Goal: Information Seeking & Learning: Check status

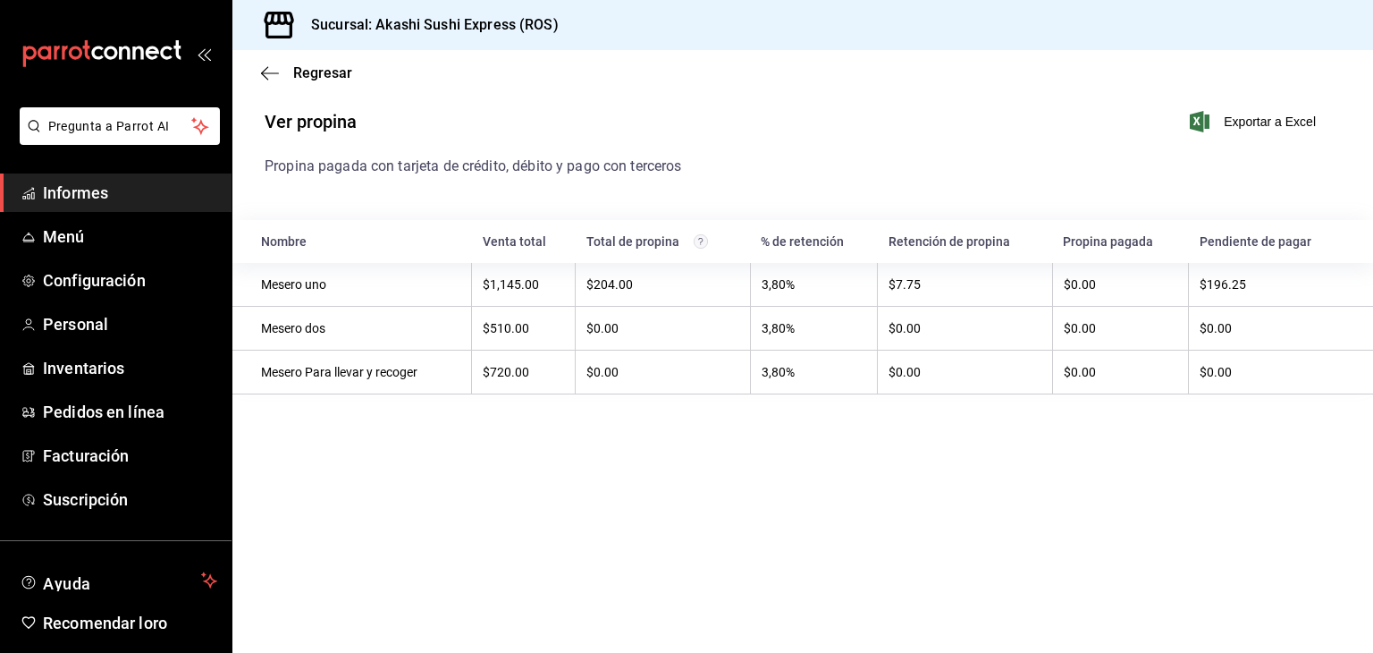
click at [157, 198] on span "Informes" at bounding box center [130, 193] width 174 height 24
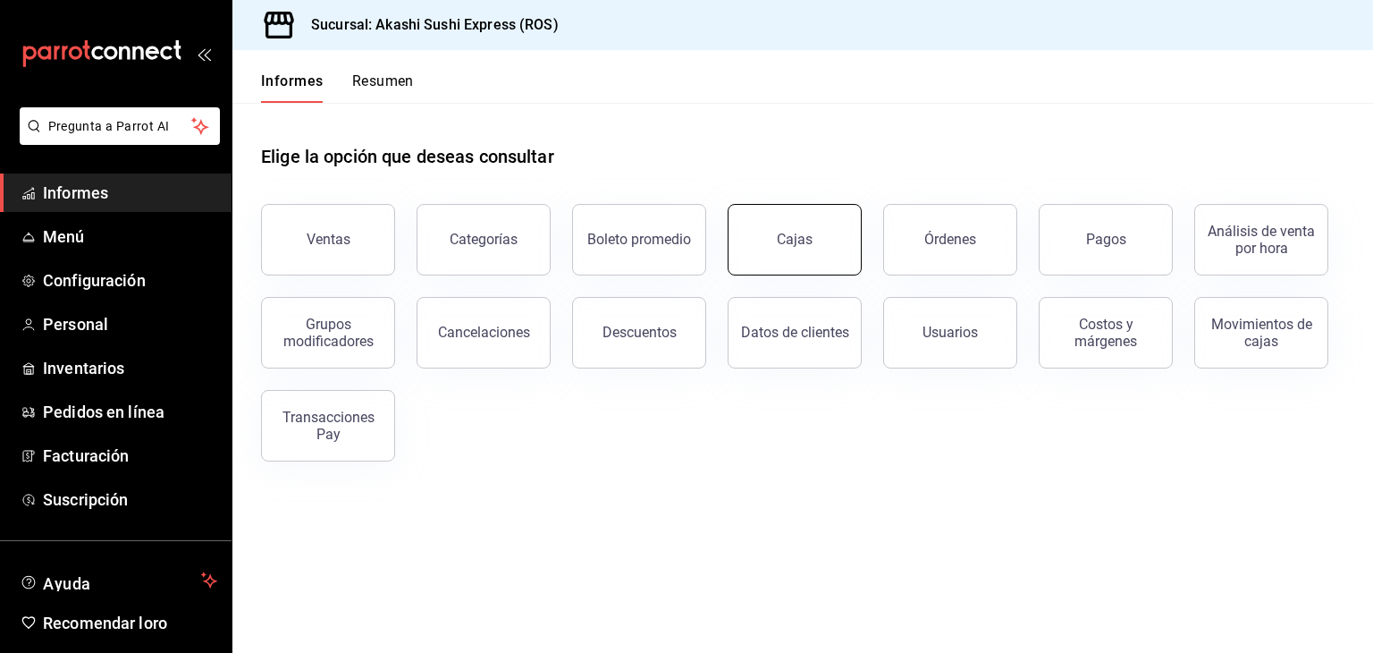
click at [851, 237] on link "Cajas" at bounding box center [795, 240] width 134 height 72
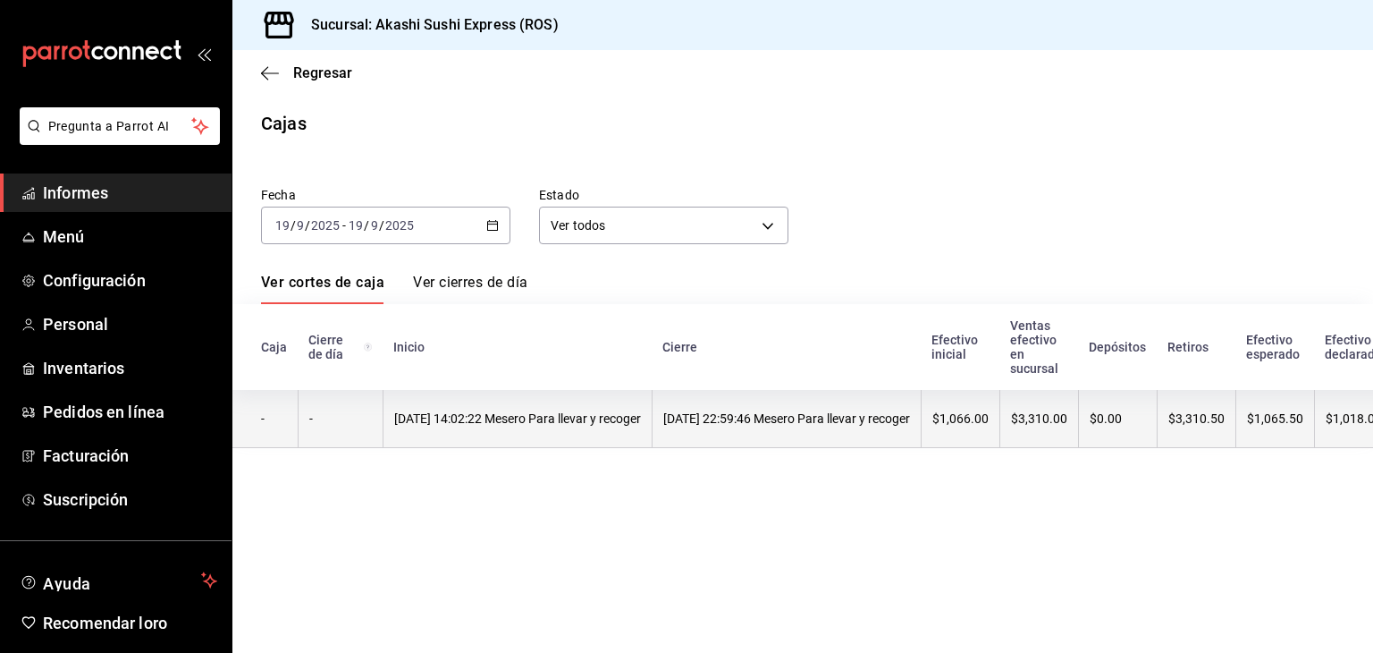
click at [835, 413] on font "[DATE] 22:59:46 Mesero Para llevar y recoger" at bounding box center [786, 418] width 247 height 14
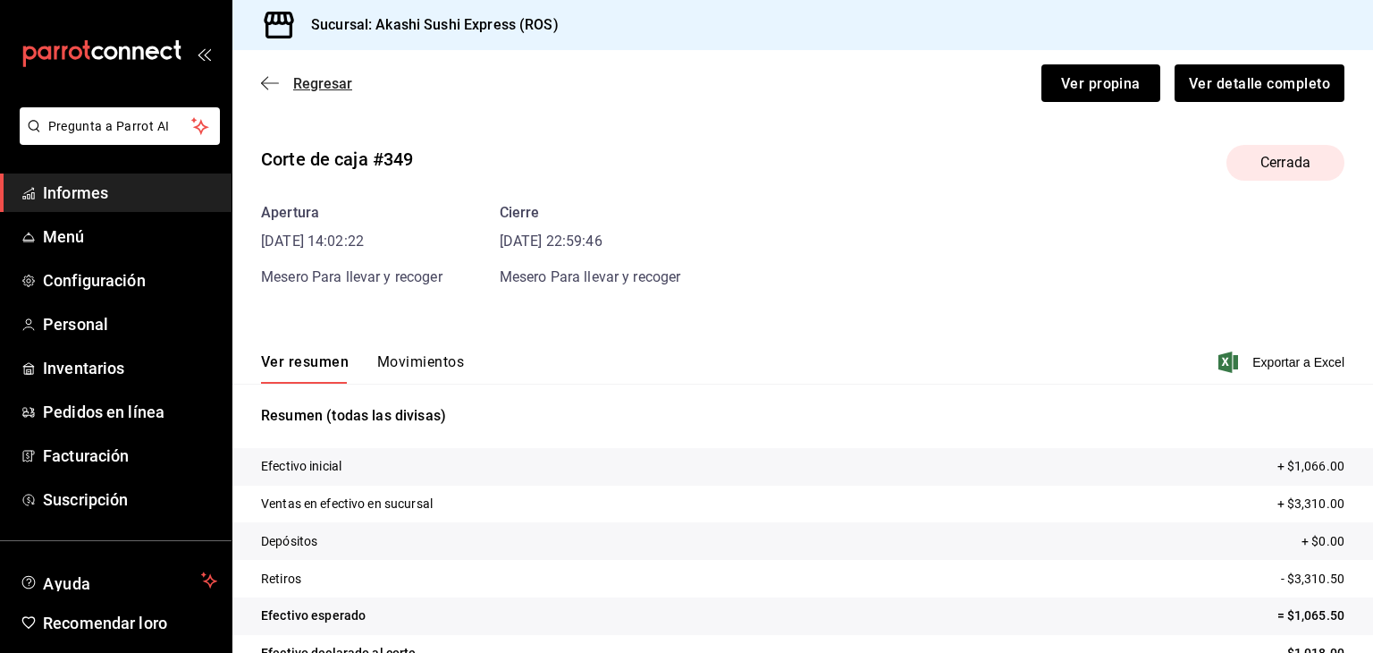
click at [336, 82] on font "Regresar" at bounding box center [322, 83] width 59 height 17
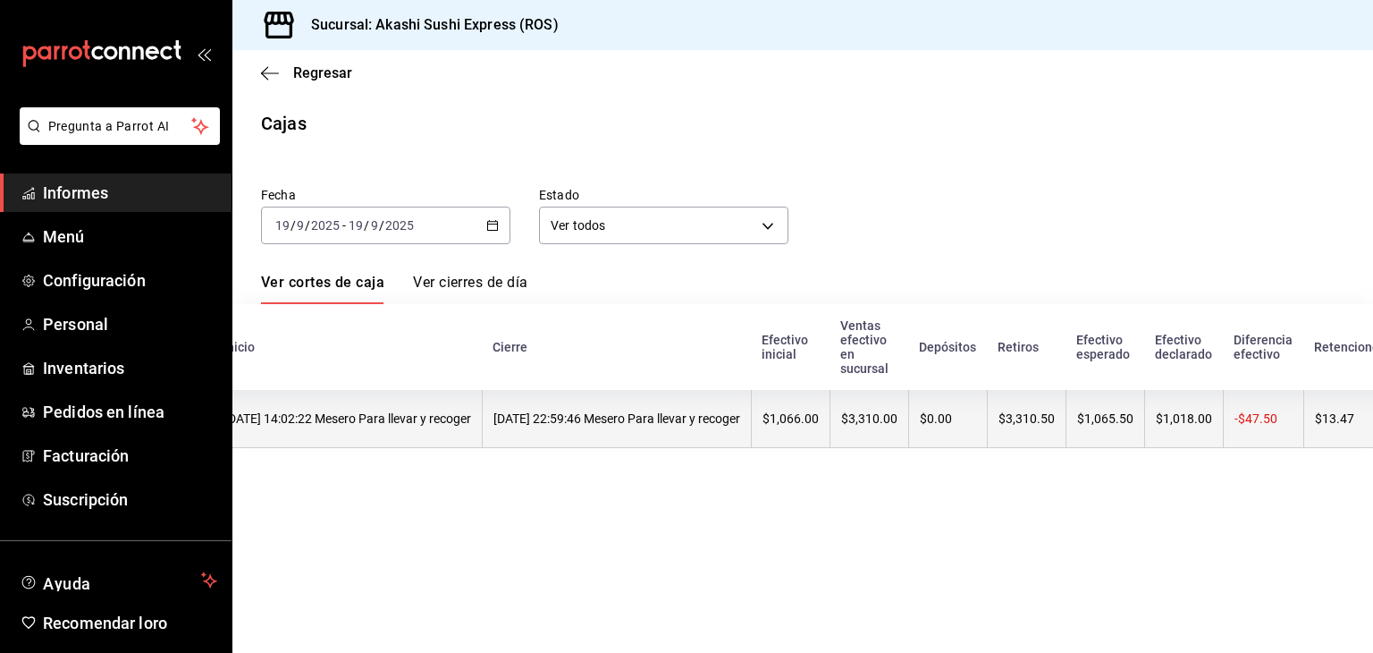
scroll to position [0, 173]
click at [894, 424] on font "$3,310.00" at bounding box center [866, 418] width 56 height 14
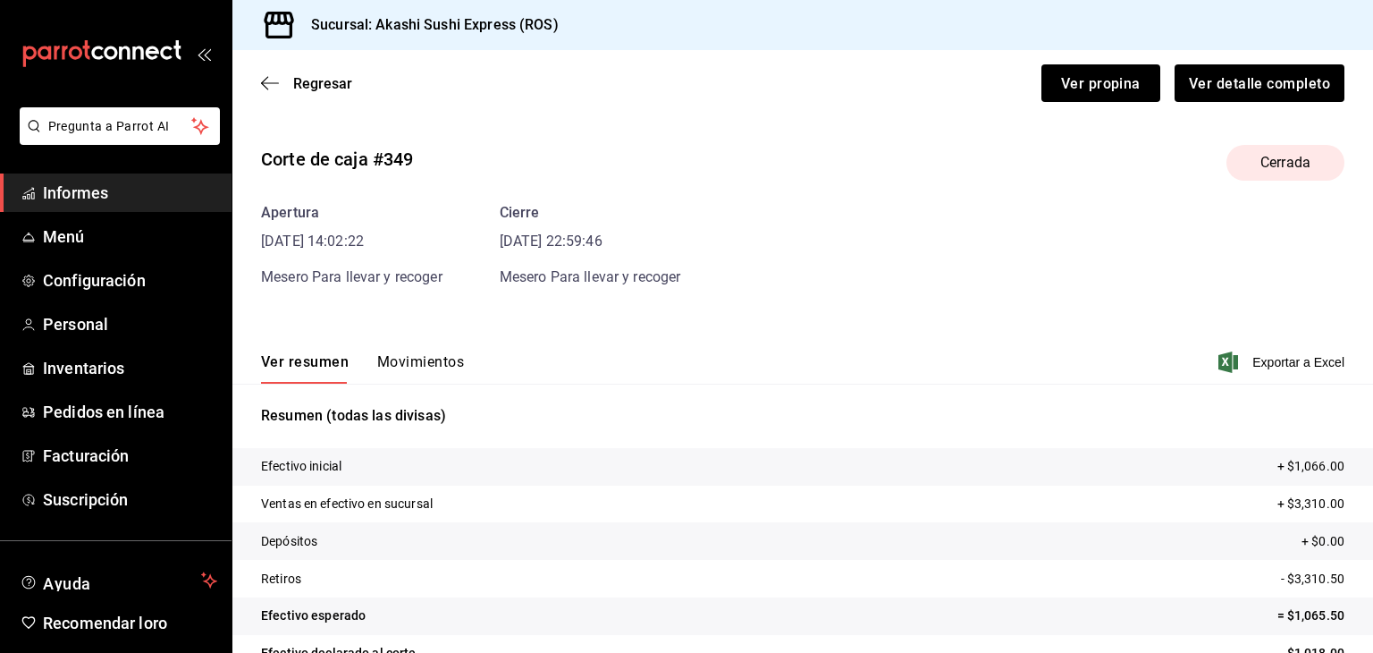
click at [426, 356] on font "Movimientos" at bounding box center [420, 361] width 87 height 17
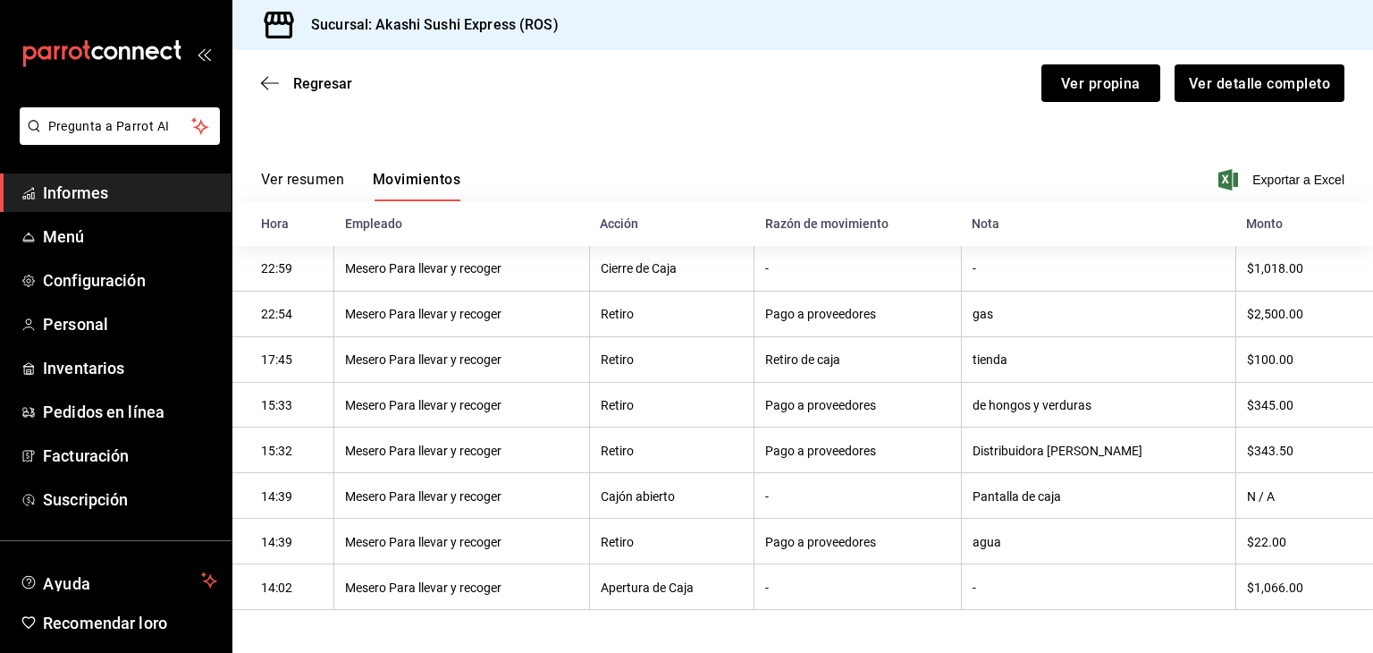
scroll to position [190, 0]
click at [1084, 93] on button "Ver propina" at bounding box center [1100, 83] width 119 height 38
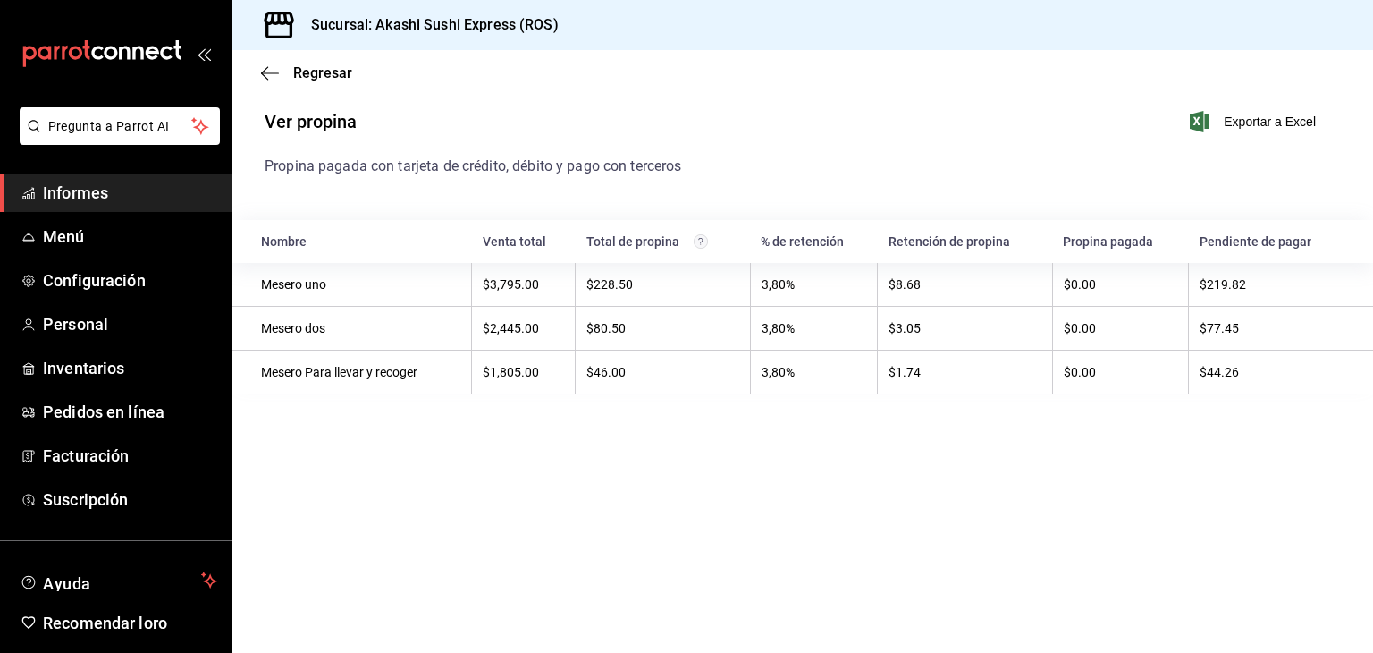
click at [122, 190] on span "Informes" at bounding box center [130, 193] width 174 height 24
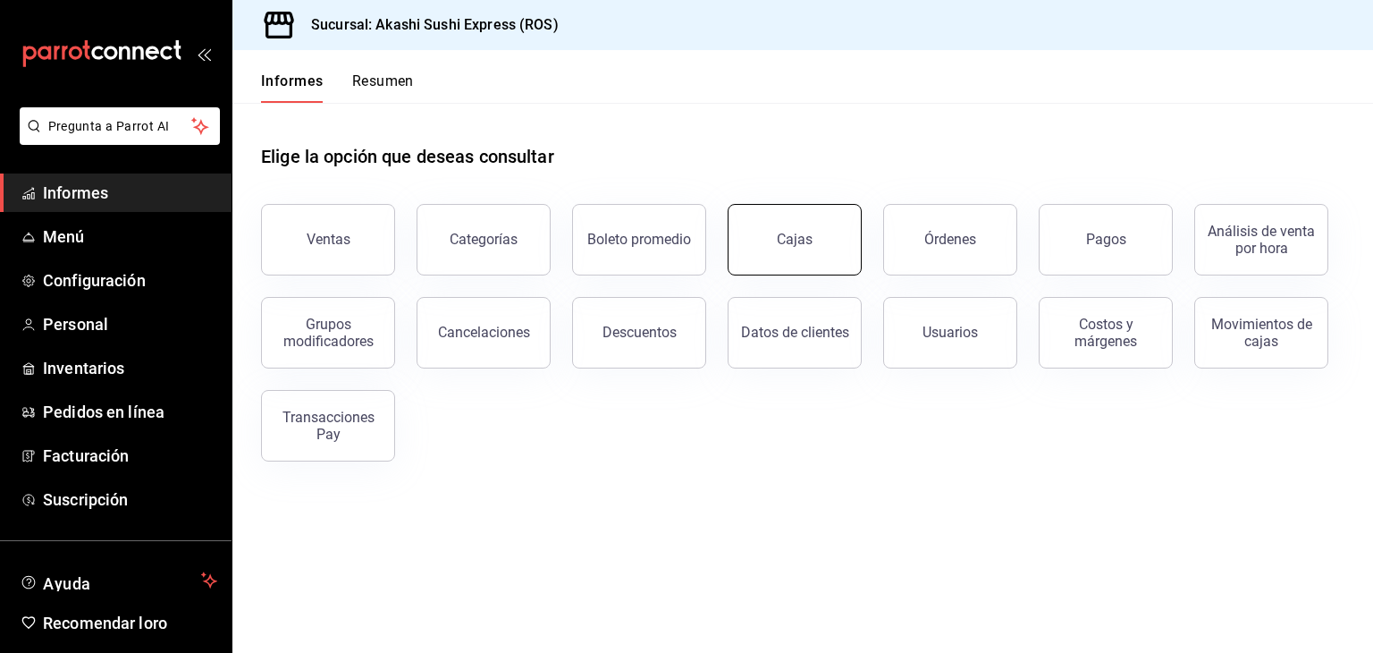
click at [790, 253] on link "Cajas" at bounding box center [795, 240] width 134 height 72
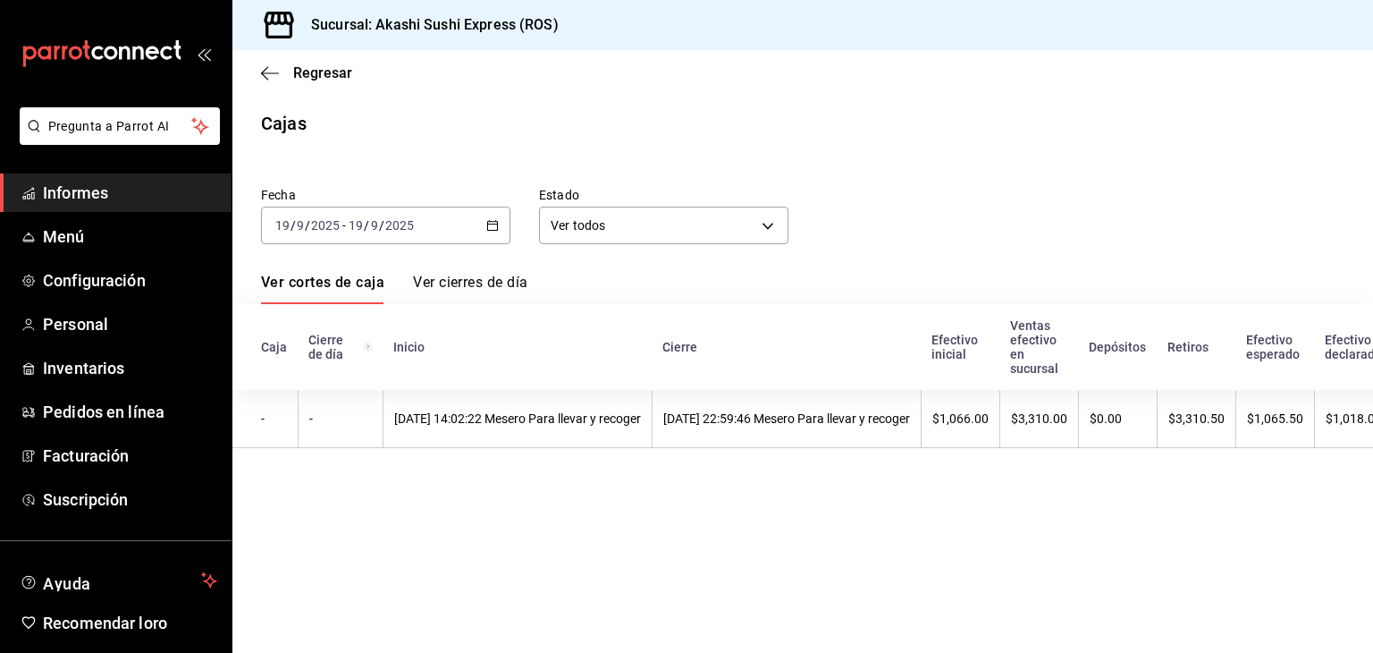
click at [495, 226] on icon "button" at bounding box center [492, 225] width 13 height 13
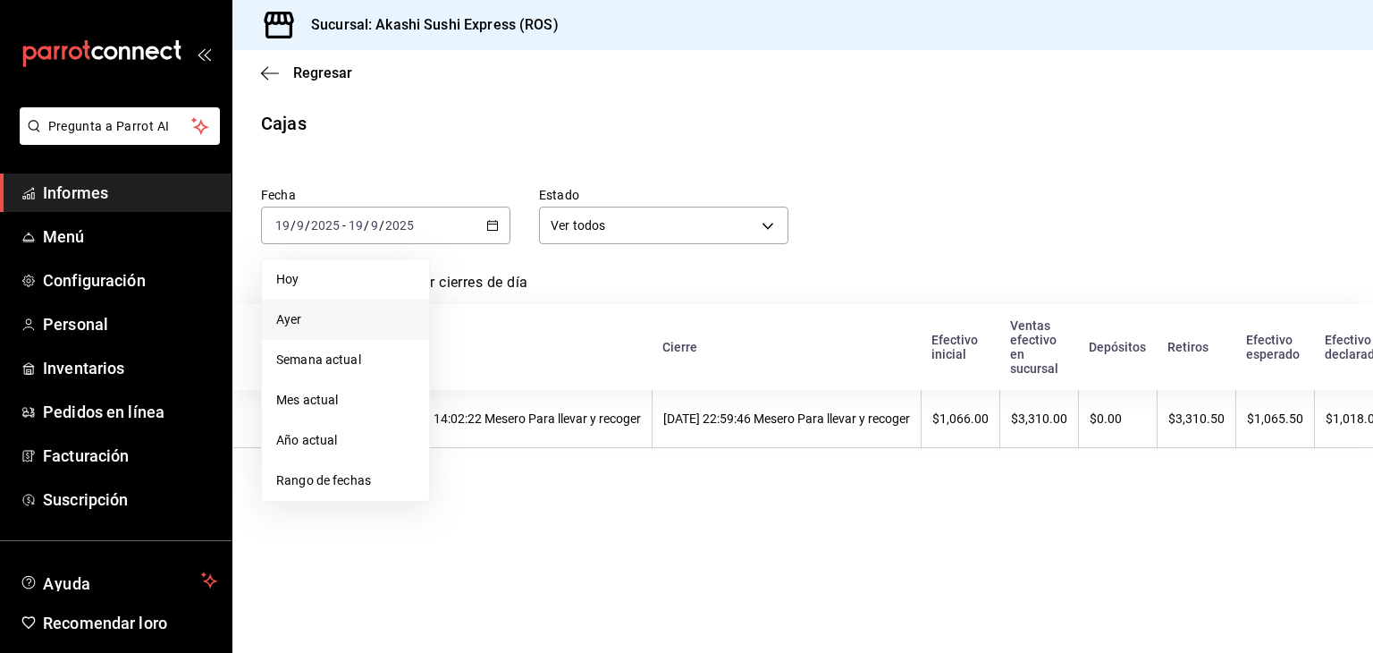
click at [323, 316] on span "Ayer" at bounding box center [345, 319] width 139 height 19
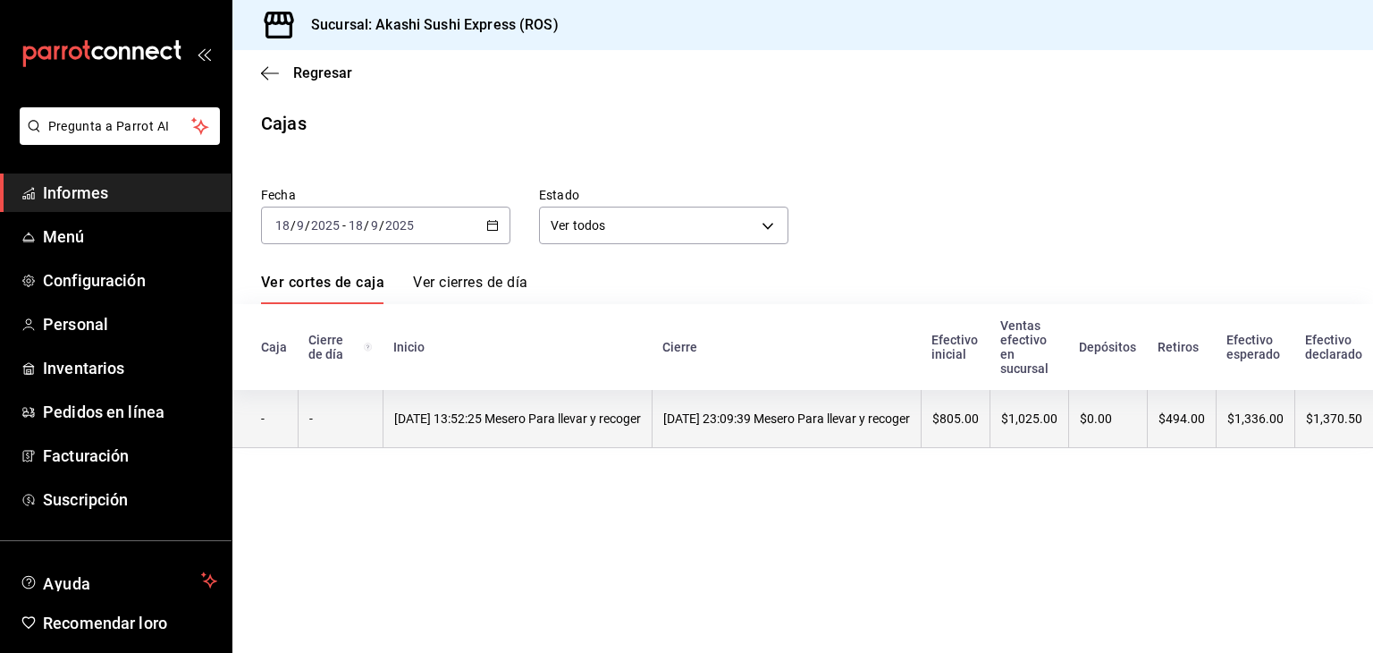
click at [715, 430] on th "[DATE] 23:09:39 Mesero Para llevar y recoger" at bounding box center [786, 419] width 269 height 58
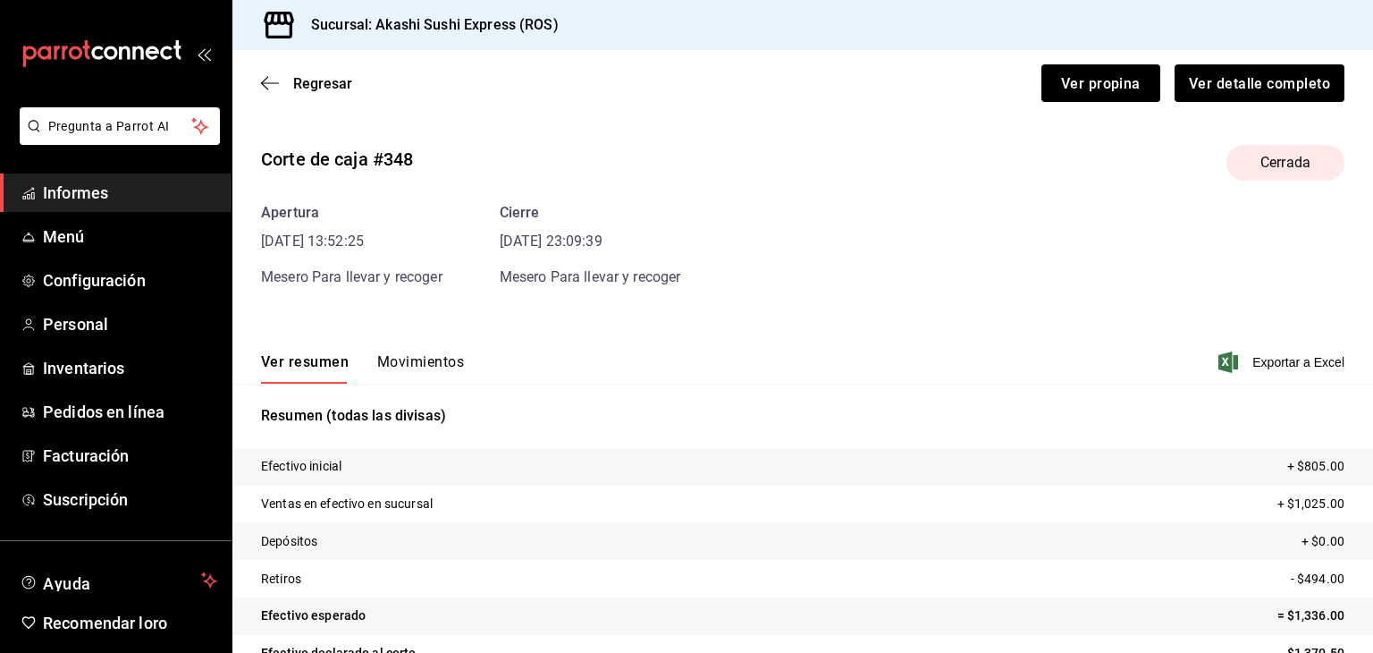
scroll to position [79, 0]
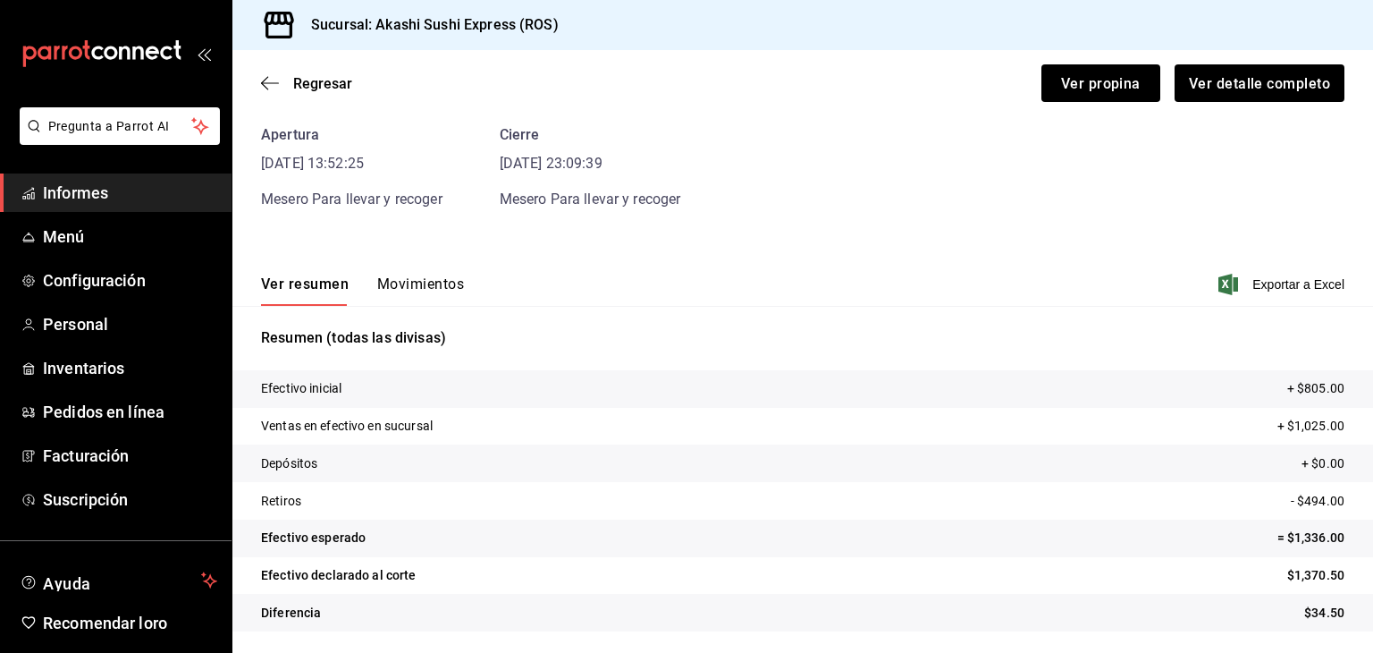
click at [120, 189] on span "Informes" at bounding box center [130, 193] width 174 height 24
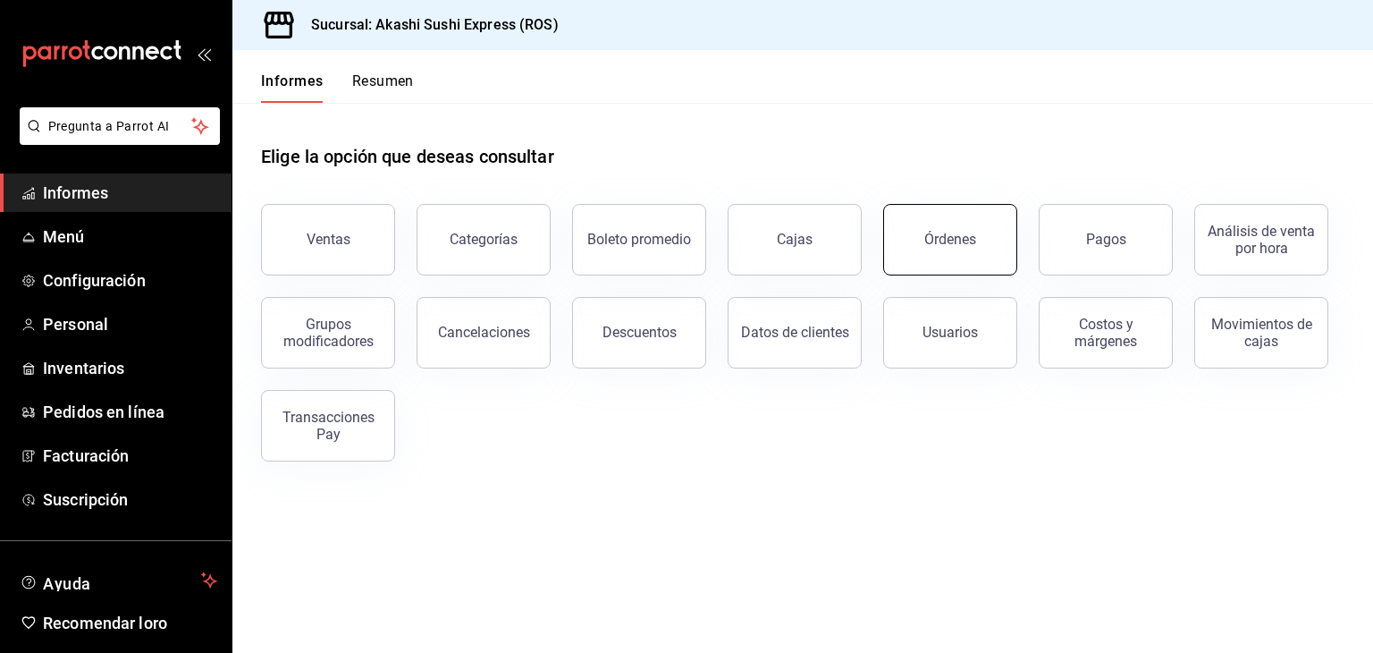
click at [1001, 250] on button "Órdenes" at bounding box center [950, 240] width 134 height 72
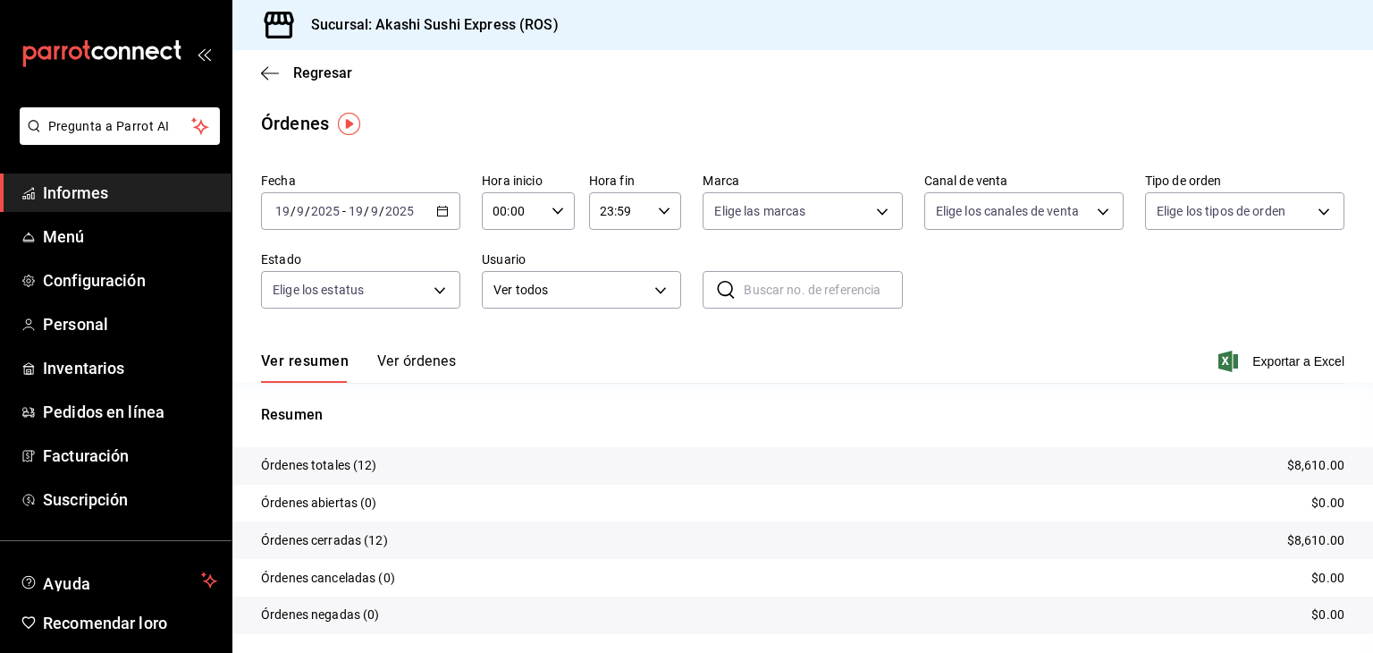
click at [369, 219] on div "[DATE] [DATE] - [DATE] [DATE]" at bounding box center [360, 211] width 199 height 38
click at [305, 308] on span "Ayer" at bounding box center [345, 305] width 139 height 19
click at [403, 352] on font "Ver órdenes" at bounding box center [416, 360] width 79 height 17
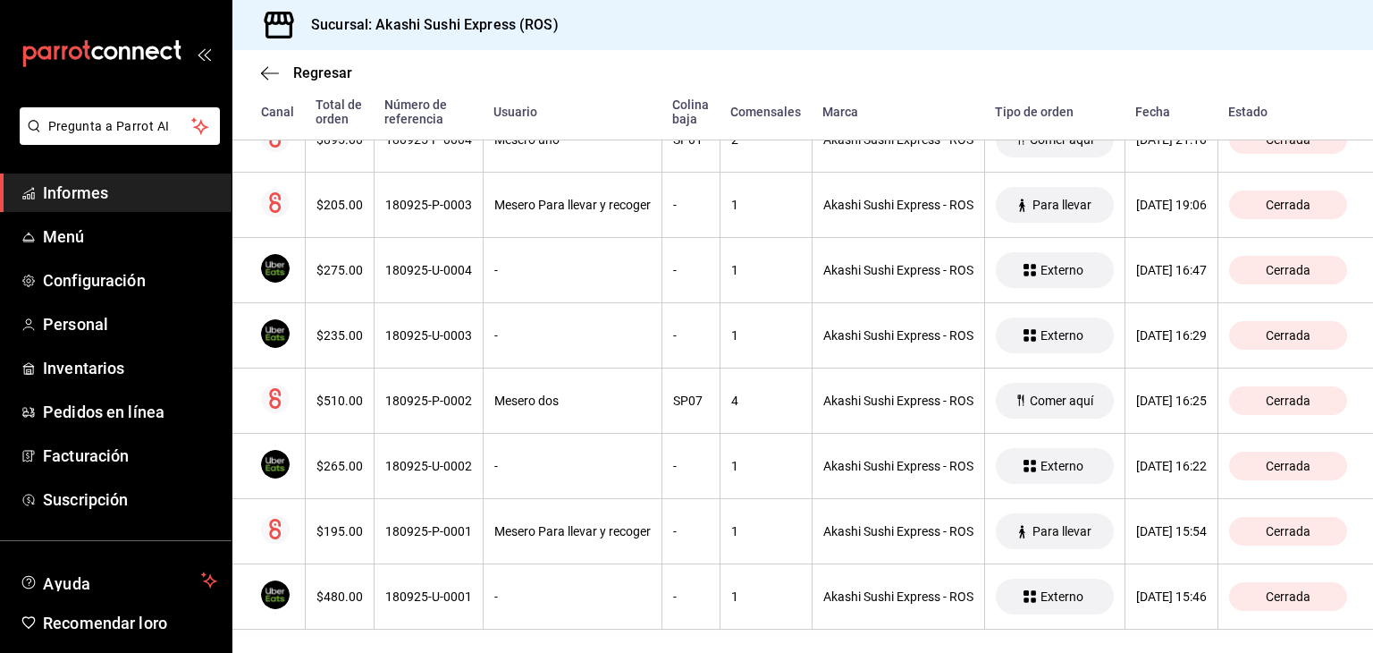
scroll to position [579, 0]
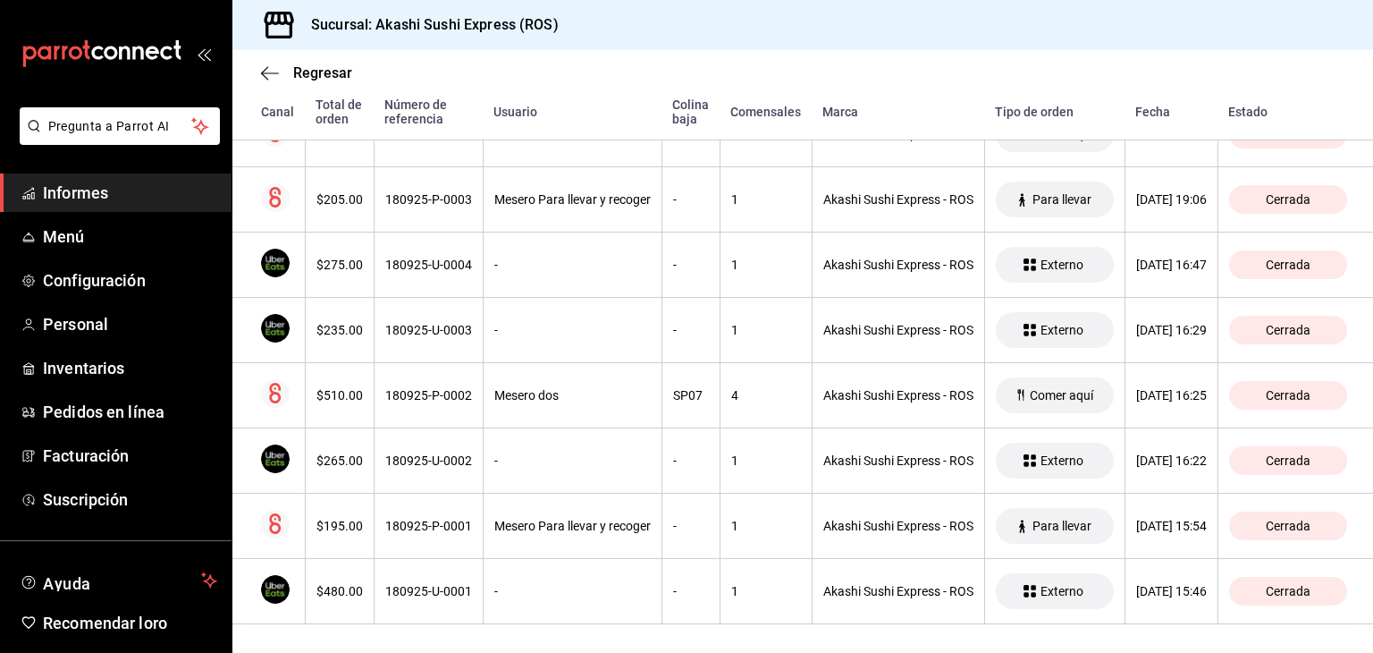
click at [403, 362] on th "180925-P-0002" at bounding box center [428, 394] width 109 height 65
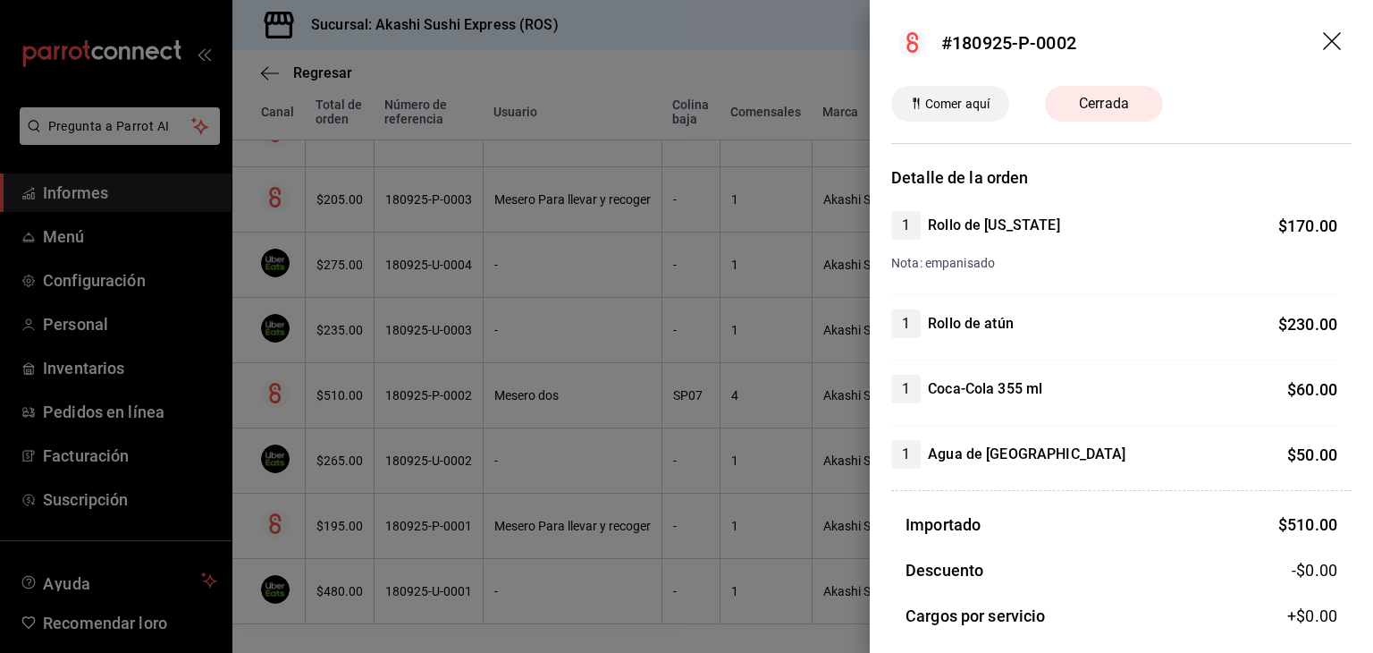
click at [658, 324] on div at bounding box center [686, 326] width 1373 height 653
